Goal: Task Accomplishment & Management: Manage account settings

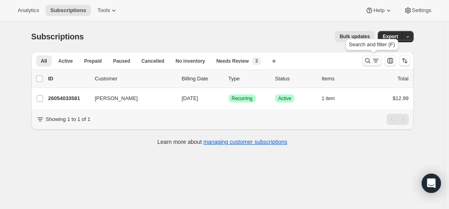
click at [372, 63] on icon "Search and filter results" at bounding box center [368, 61] width 8 height 8
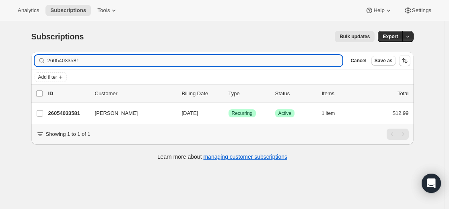
click at [287, 59] on input "26054033581" at bounding box center [194, 60] width 295 height 11
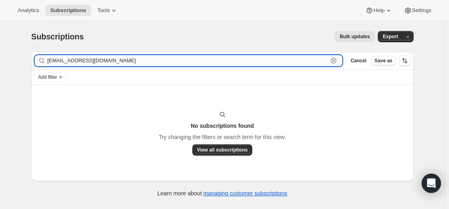
click at [103, 62] on input "[EMAIL_ADDRESS][DOMAIN_NAME]" at bounding box center [187, 60] width 281 height 11
paste input "16254697645"
type input "16254697645"
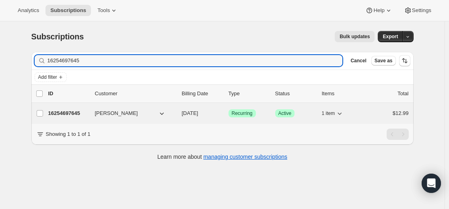
click at [75, 114] on p "16254697645" at bounding box center [68, 113] width 40 height 8
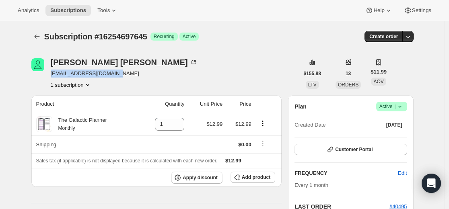
drag, startPoint x: 121, startPoint y: 74, endPoint x: 50, endPoint y: 74, distance: 71.2
click at [50, 74] on div "[PERSON_NAME] [EMAIL_ADDRESS][DOMAIN_NAME] 1 subscription" at bounding box center [165, 73] width 268 height 31
copy span "[EMAIL_ADDRESS][DOMAIN_NAME]"
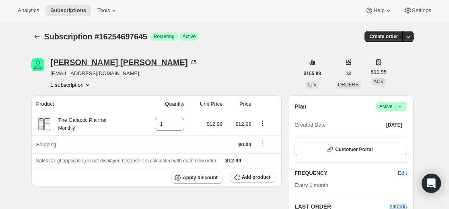
click at [91, 63] on div "[PERSON_NAME]" at bounding box center [124, 62] width 147 height 8
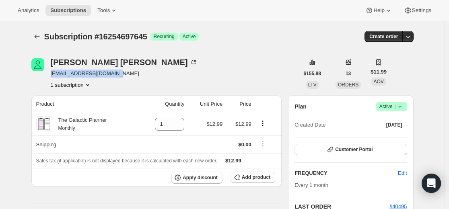
drag, startPoint x: 124, startPoint y: 74, endPoint x: 50, endPoint y: 75, distance: 74.0
click at [50, 75] on div "[PERSON_NAME] [EMAIL_ADDRESS][DOMAIN_NAME] 1 subscription" at bounding box center [165, 73] width 268 height 31
copy span "[EMAIL_ADDRESS][DOMAIN_NAME]"
click at [158, 70] on div "[PERSON_NAME] [EMAIL_ADDRESS][DOMAIN_NAME] 1 subscription" at bounding box center [165, 73] width 268 height 31
click at [147, 58] on div "[PERSON_NAME] [EMAIL_ADDRESS][DOMAIN_NAME] 1 subscription" at bounding box center [165, 73] width 268 height 31
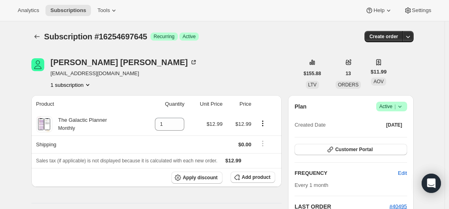
click at [40, 43] on div "Subscription #16254697645. This page is ready Subscription #16254697645 Success…" at bounding box center [222, 36] width 382 height 31
click at [39, 39] on icon "Subscriptions" at bounding box center [37, 37] width 8 height 8
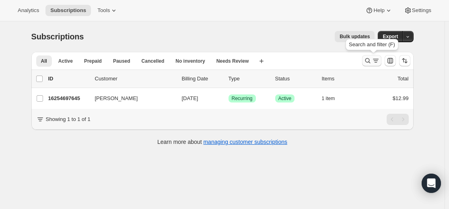
click at [369, 61] on icon "Search and filter results" at bounding box center [368, 61] width 8 height 8
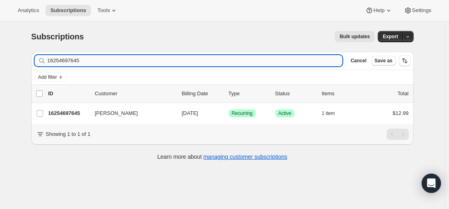
click at [290, 63] on input "16254697645" at bounding box center [194, 60] width 295 height 11
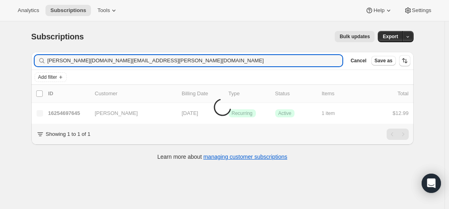
type input "[PERSON_NAME][DOMAIN_NAME][EMAIL_ADDRESS][PERSON_NAME][DOMAIN_NAME]"
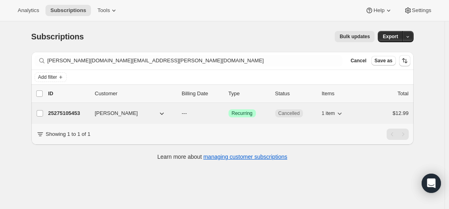
click at [77, 112] on p "25275105453" at bounding box center [68, 113] width 40 height 8
